Goal: Check status: Check status

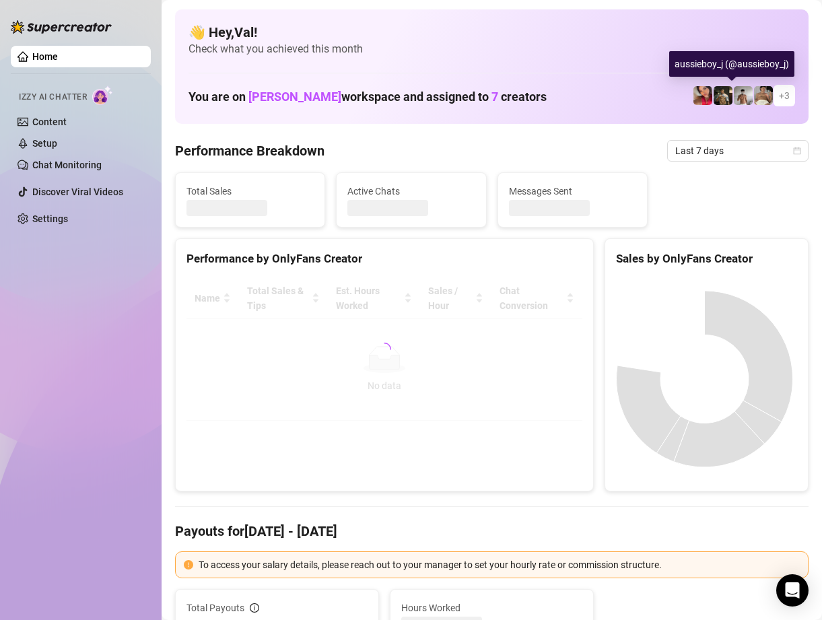
click at [734, 101] on img at bounding box center [743, 95] width 19 height 19
click at [734, 93] on img at bounding box center [743, 95] width 19 height 19
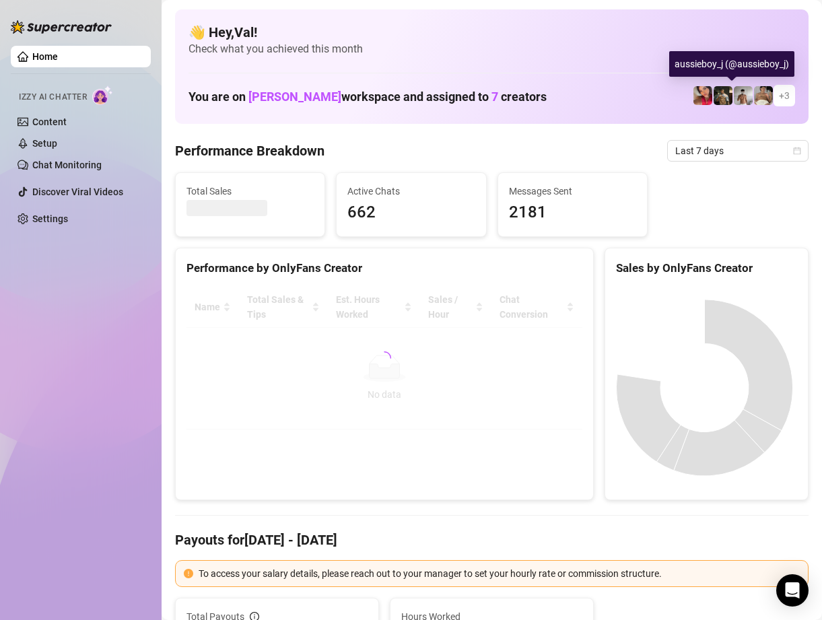
click at [734, 100] on img at bounding box center [743, 95] width 19 height 19
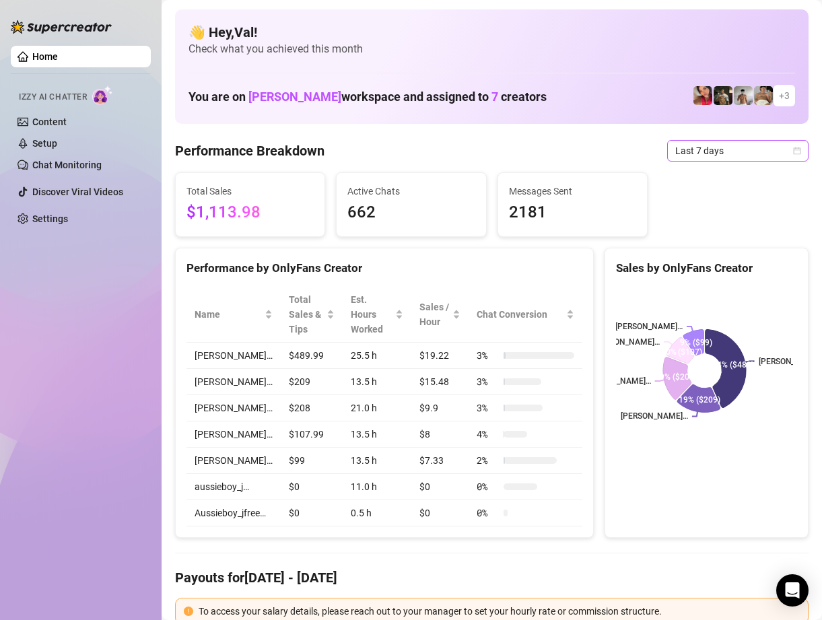
click at [793, 151] on icon "calendar" at bounding box center [797, 151] width 8 height 8
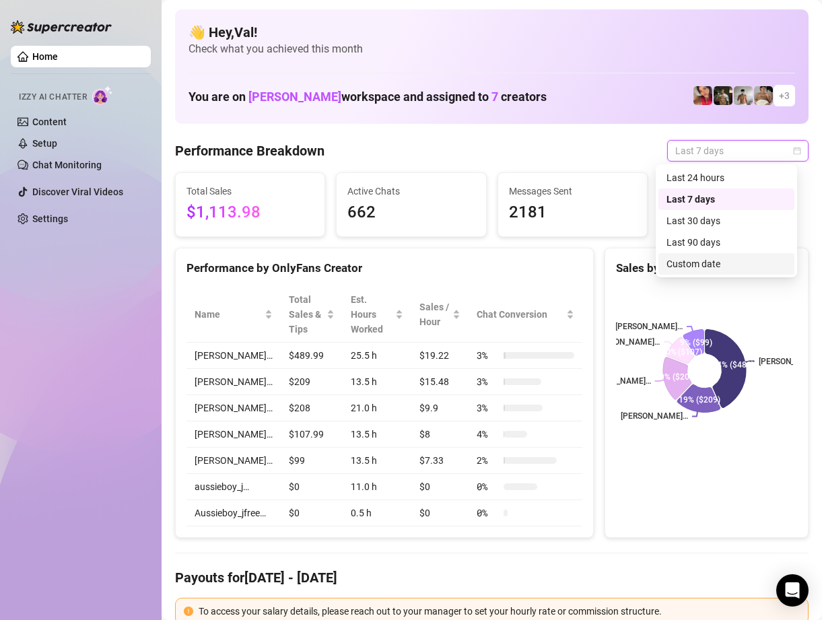
click at [695, 262] on div "Custom date" at bounding box center [726, 263] width 120 height 15
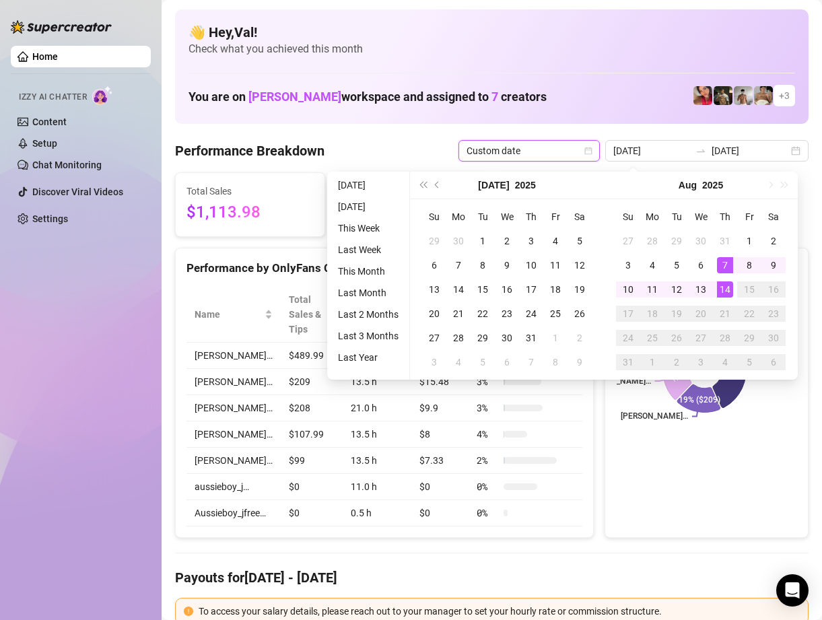
type input "[DATE]"
click at [723, 287] on div "14" at bounding box center [725, 289] width 16 height 16
type input "[DATE]"
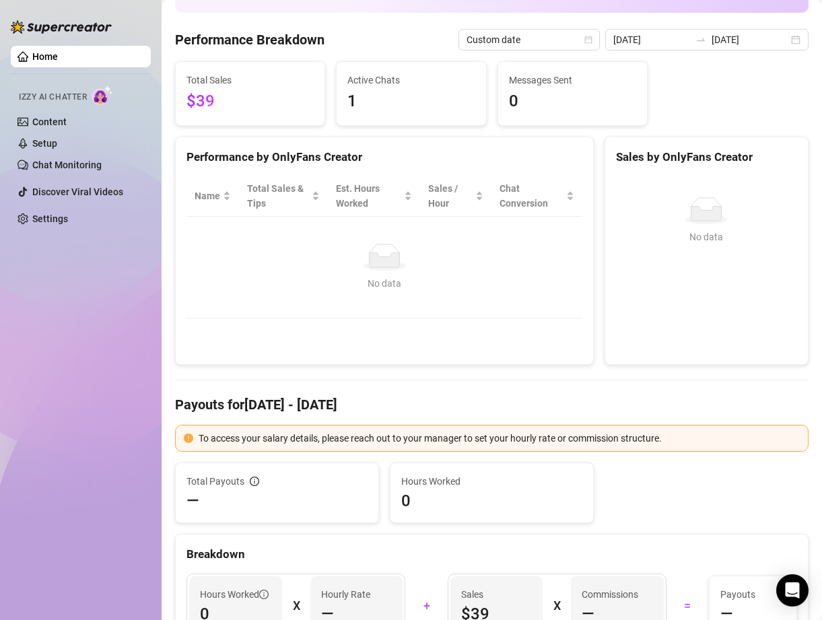
scroll to position [135, 0]
